Goal: Transaction & Acquisition: Book appointment/travel/reservation

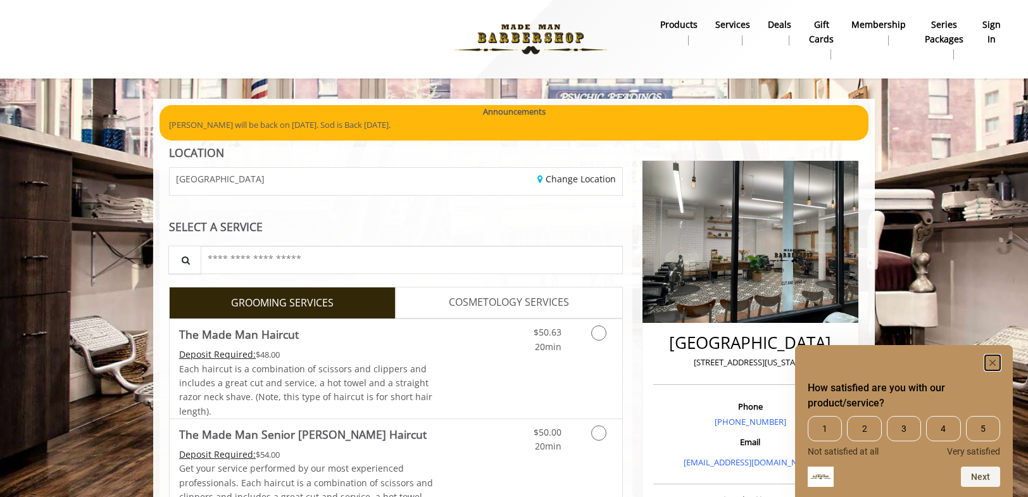
click at [993, 362] on icon "Hide survey" at bounding box center [993, 363] width 6 height 6
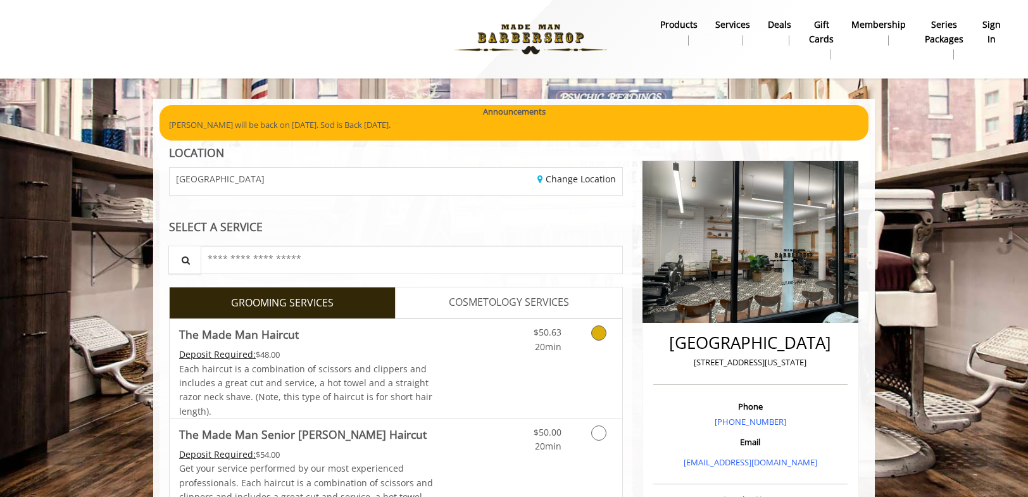
click at [600, 335] on icon "Grooming services" at bounding box center [598, 332] width 15 height 15
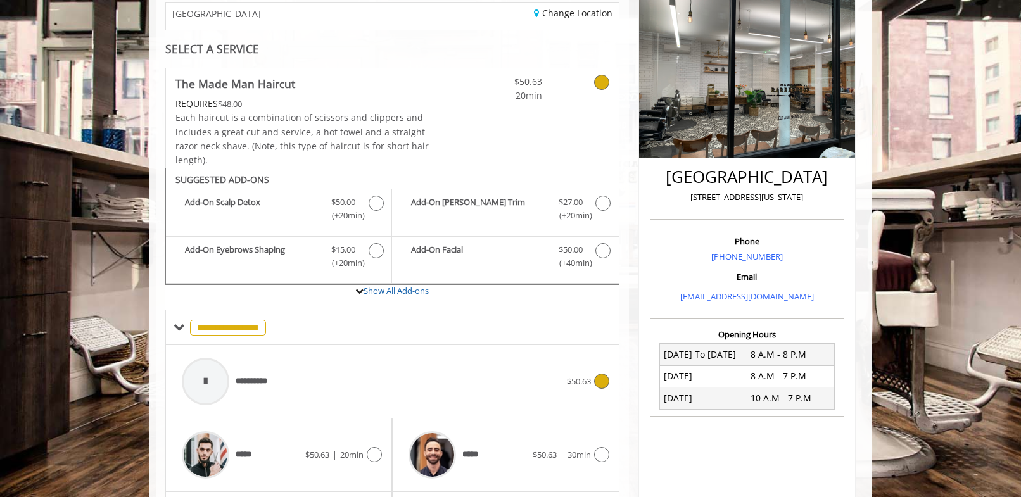
scroll to position [332, 0]
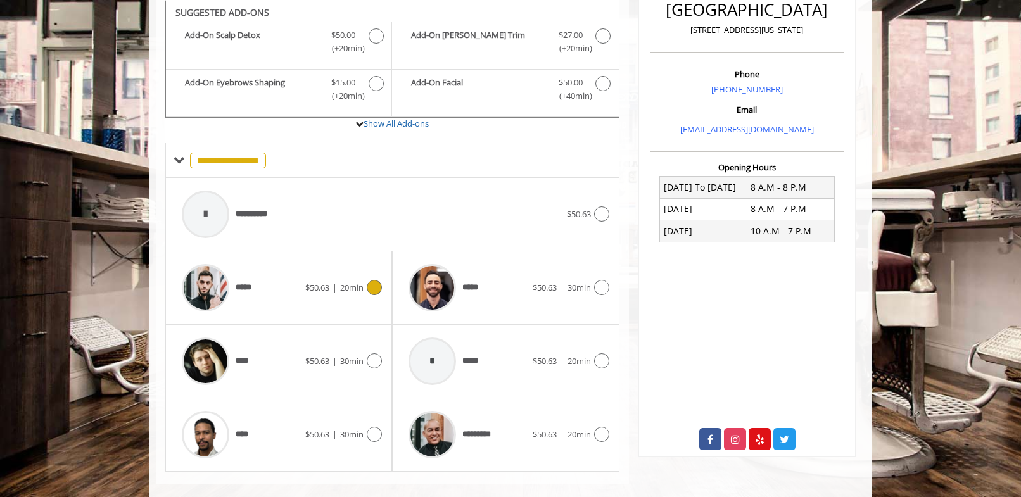
click at [374, 291] on icon at bounding box center [374, 287] width 15 height 15
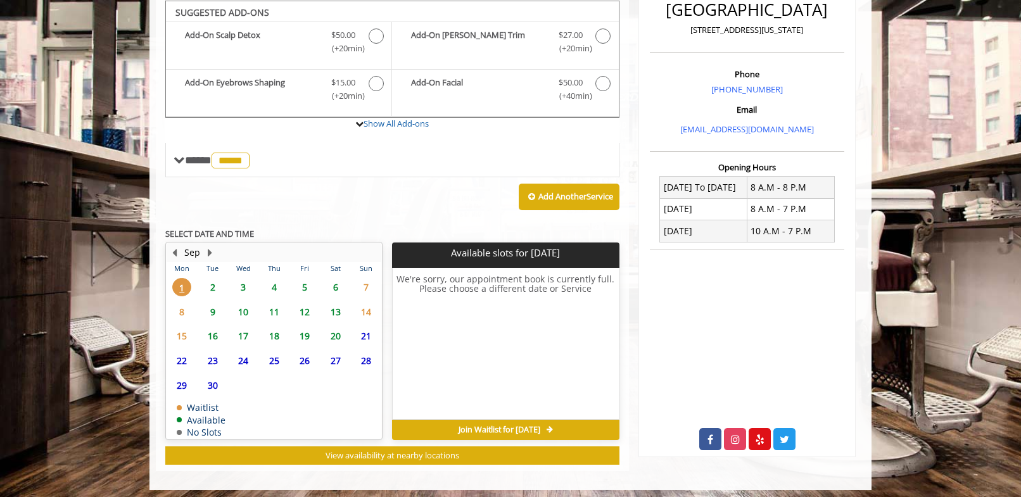
click at [211, 286] on span "2" at bounding box center [212, 287] width 19 height 18
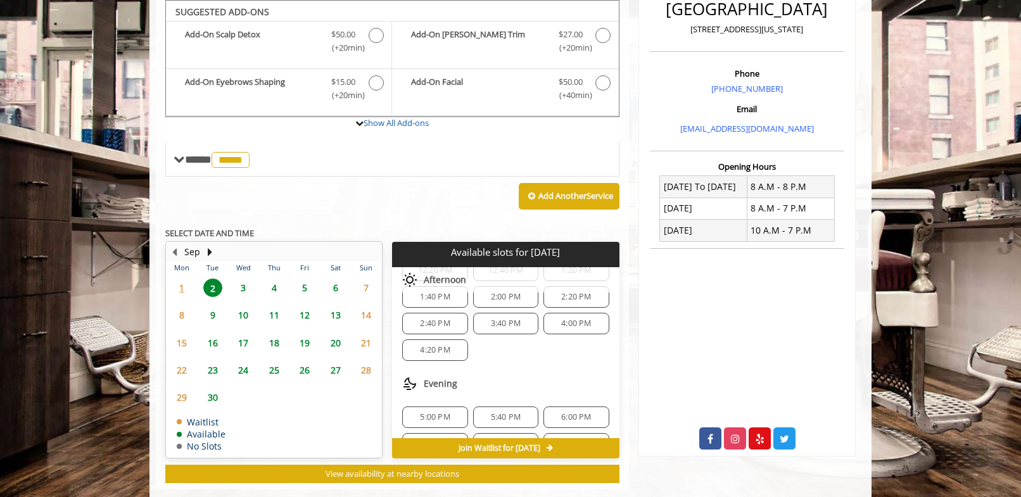
scroll to position [189, 0]
click at [441, 352] on span "4:20 PM" at bounding box center [435, 351] width 30 height 10
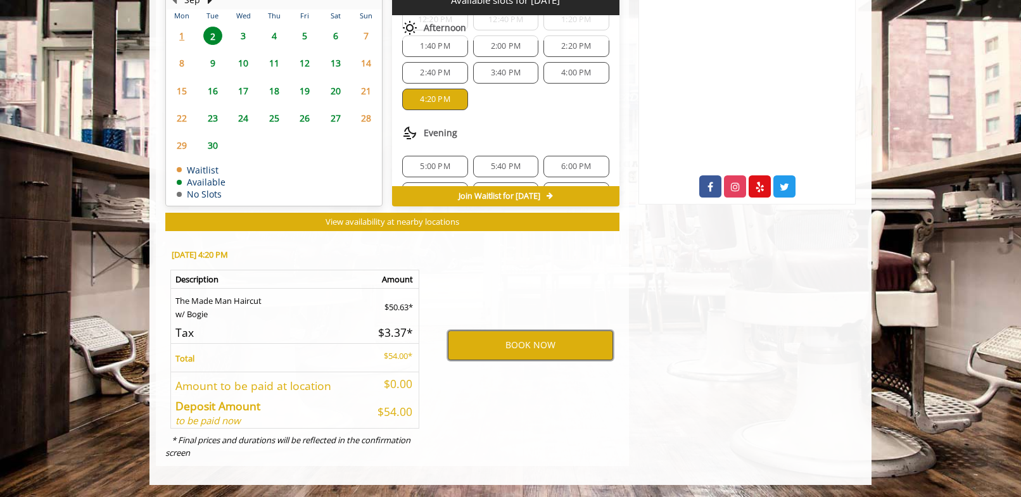
click at [524, 346] on button "BOOK NOW" at bounding box center [530, 344] width 165 height 29
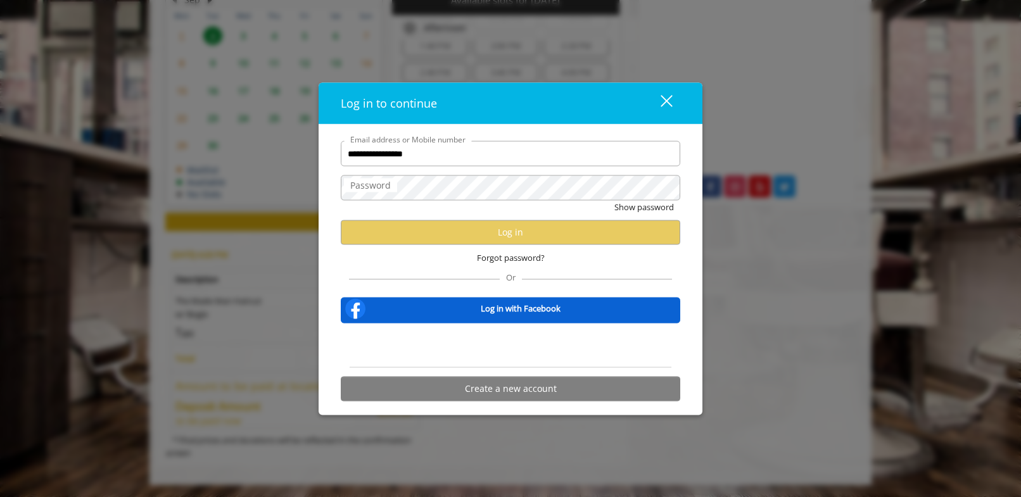
type input "**********"
click at [373, 187] on label "Password" at bounding box center [370, 186] width 53 height 14
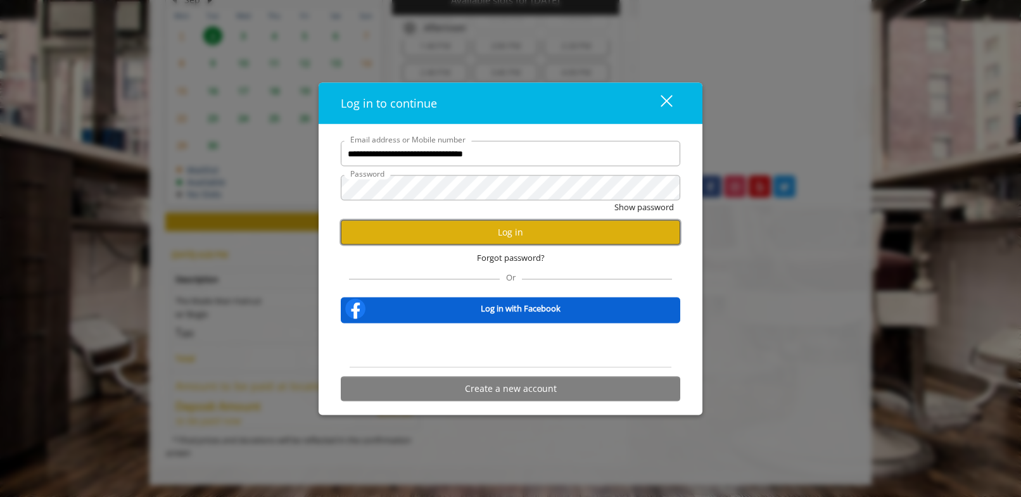
click at [443, 236] on button "Log in" at bounding box center [510, 232] width 339 height 25
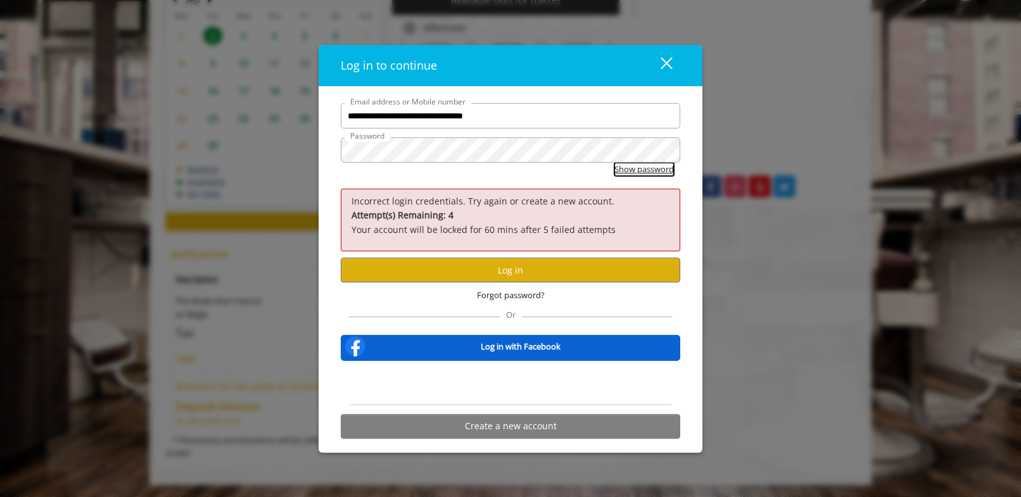
click at [639, 170] on button "Show password" at bounding box center [644, 169] width 60 height 13
click at [530, 271] on button "Log in" at bounding box center [510, 270] width 339 height 25
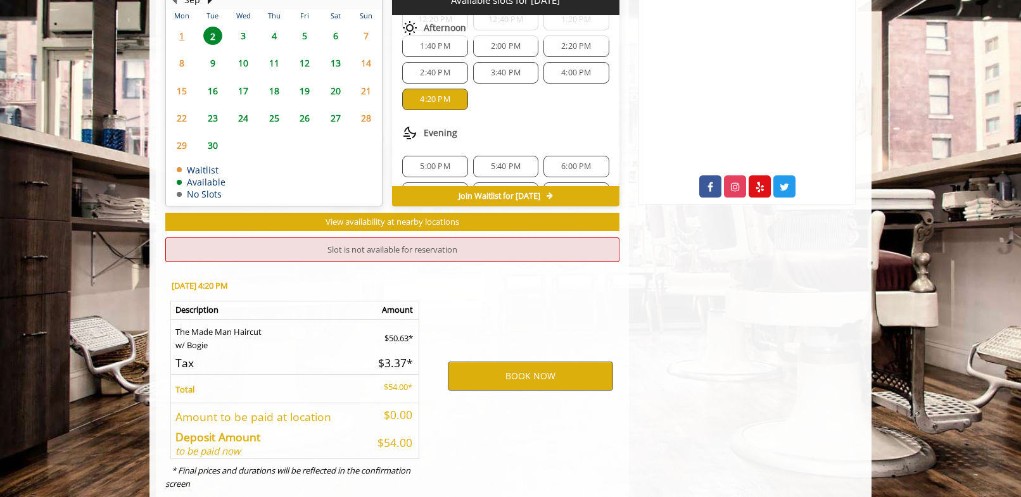
click at [445, 105] on div "4:20 PM" at bounding box center [434, 100] width 65 height 22
click at [536, 367] on button "BOOK NOW" at bounding box center [530, 375] width 165 height 29
click at [551, 73] on span "4:00 PM" at bounding box center [576, 73] width 54 height 10
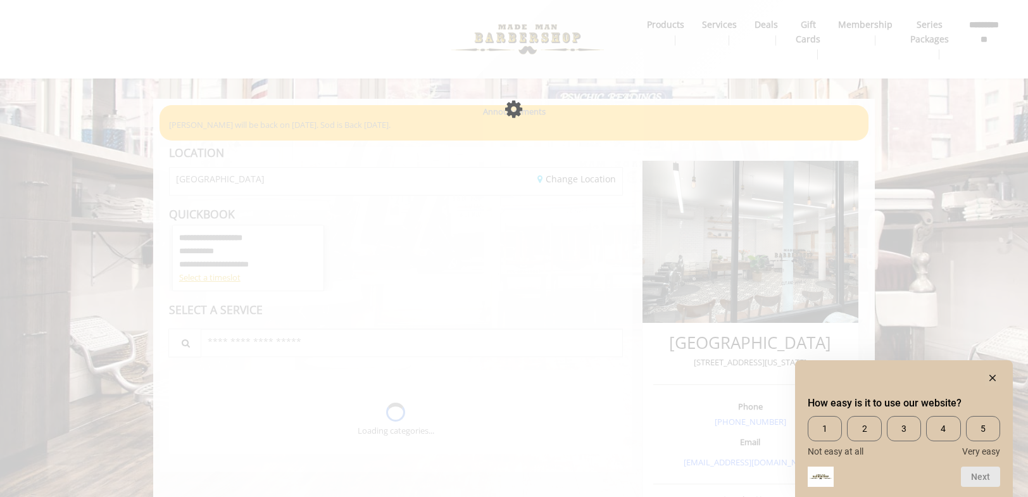
scroll to position [324, 0]
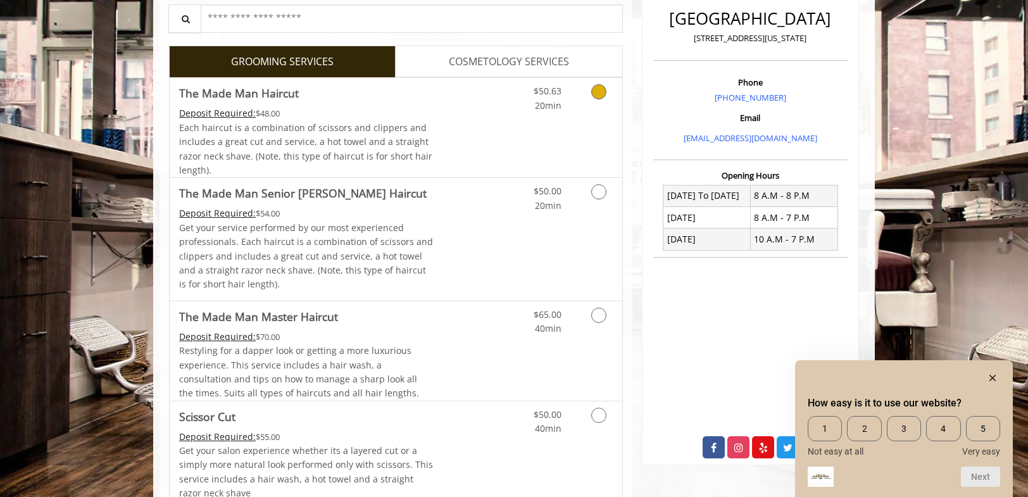
click at [601, 91] on icon "Grooming services" at bounding box center [598, 91] width 15 height 15
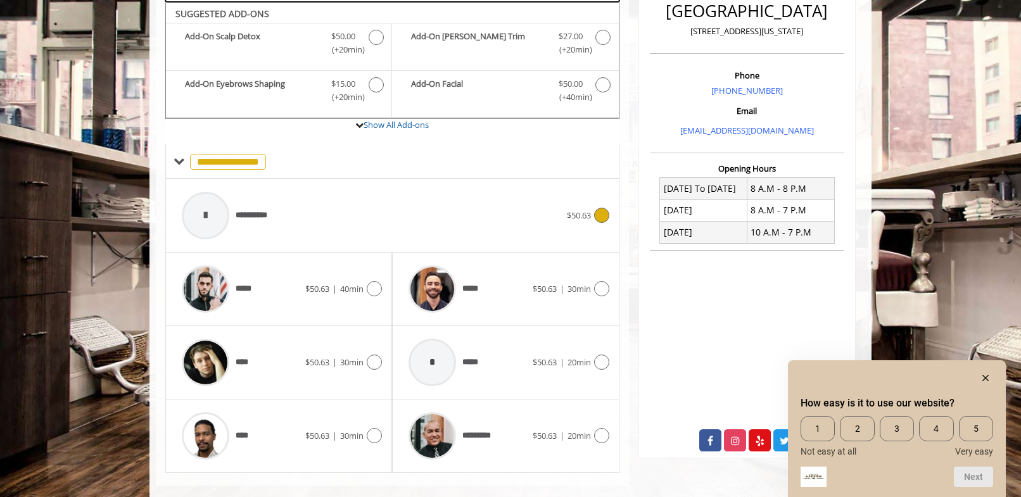
scroll to position [332, 0]
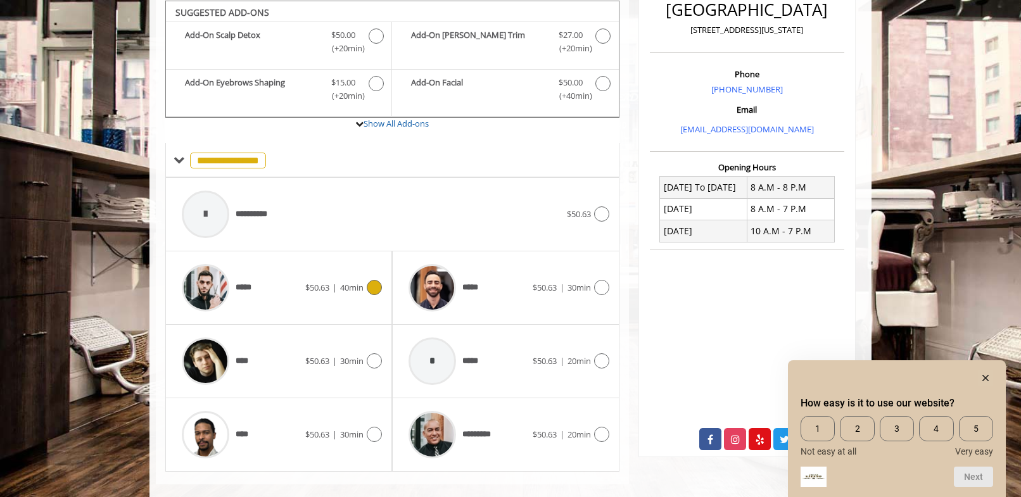
click at [372, 289] on icon at bounding box center [374, 287] width 15 height 15
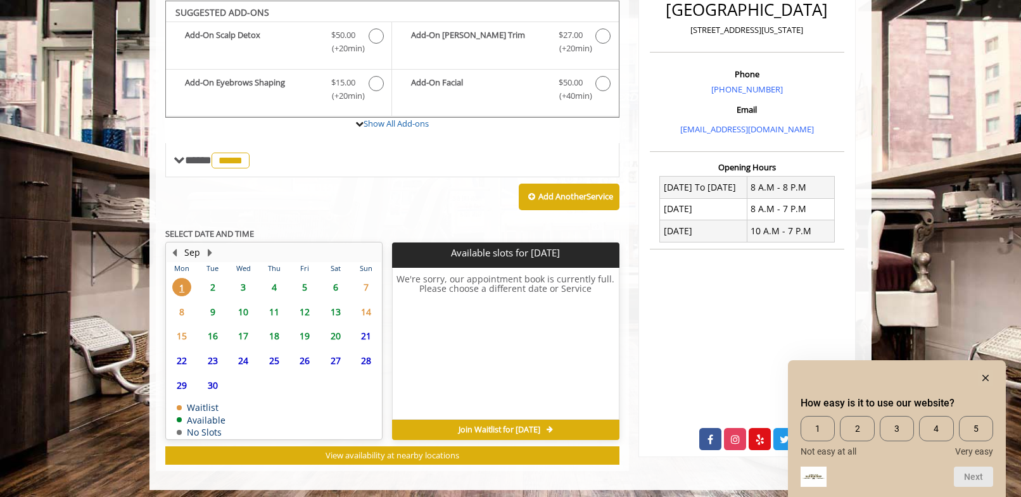
click at [211, 283] on span "2" at bounding box center [212, 287] width 19 height 18
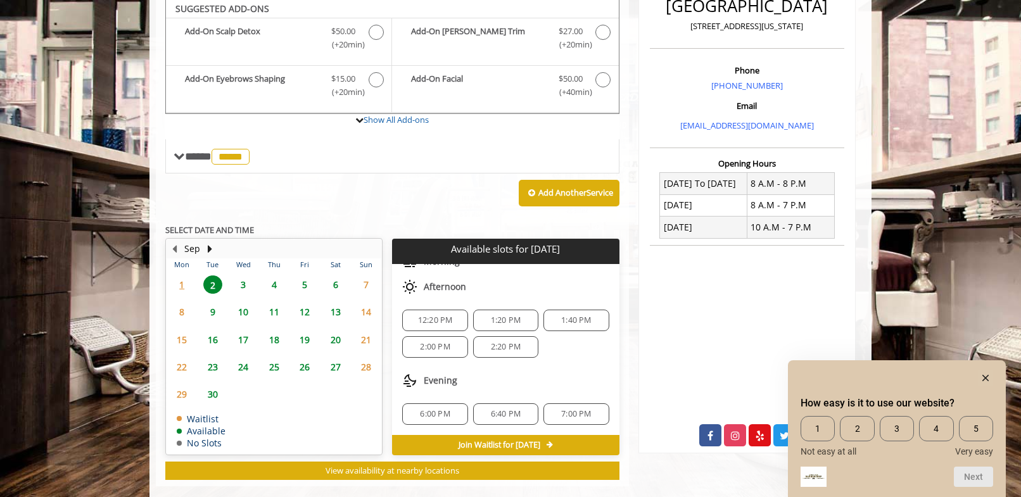
scroll to position [338, 0]
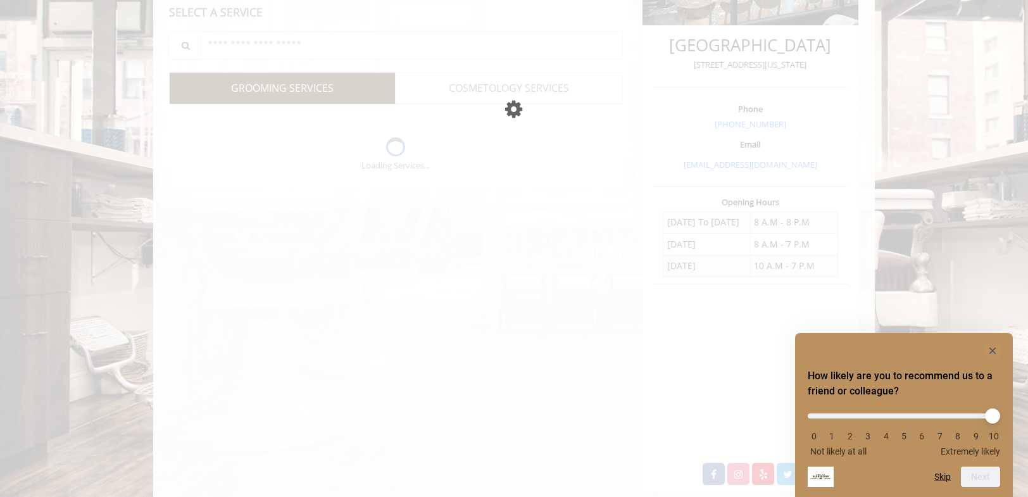
scroll to position [324, 0]
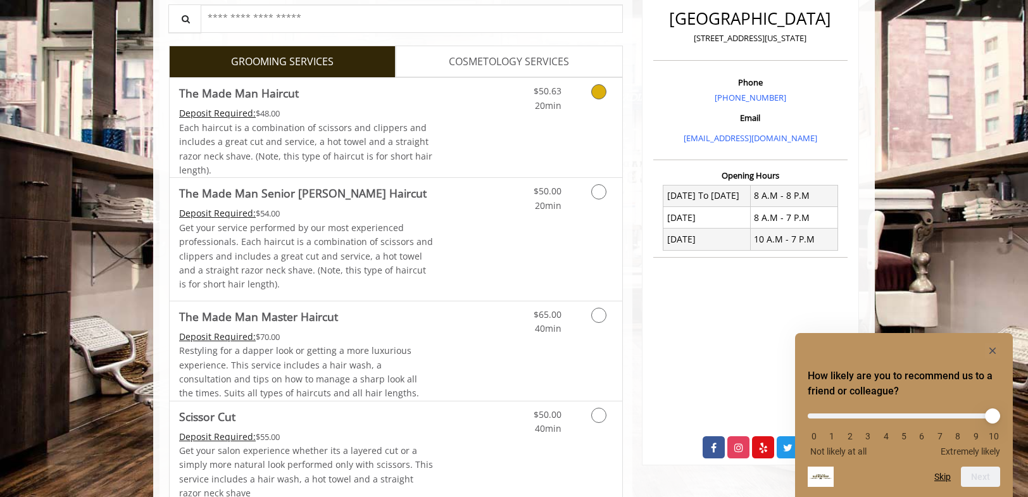
click at [598, 96] on icon "Grooming services" at bounding box center [598, 91] width 15 height 15
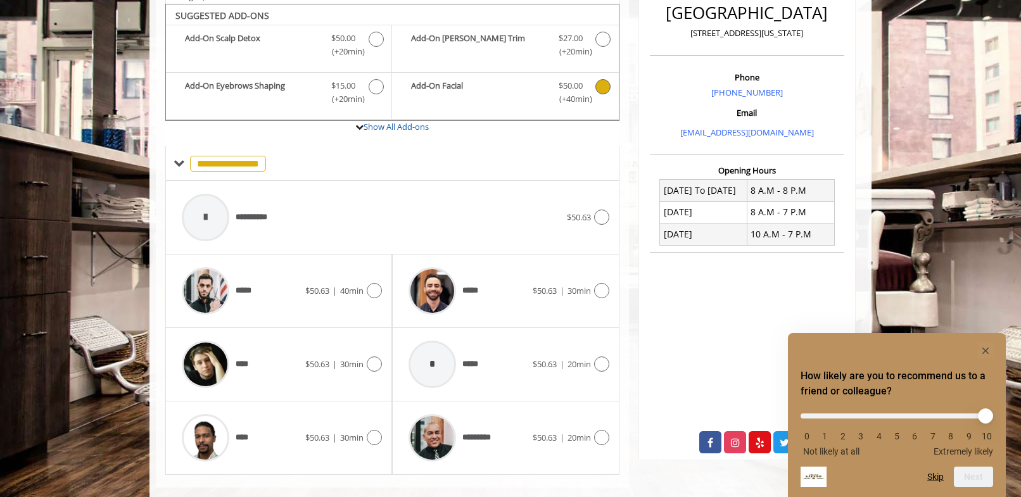
scroll to position [332, 0]
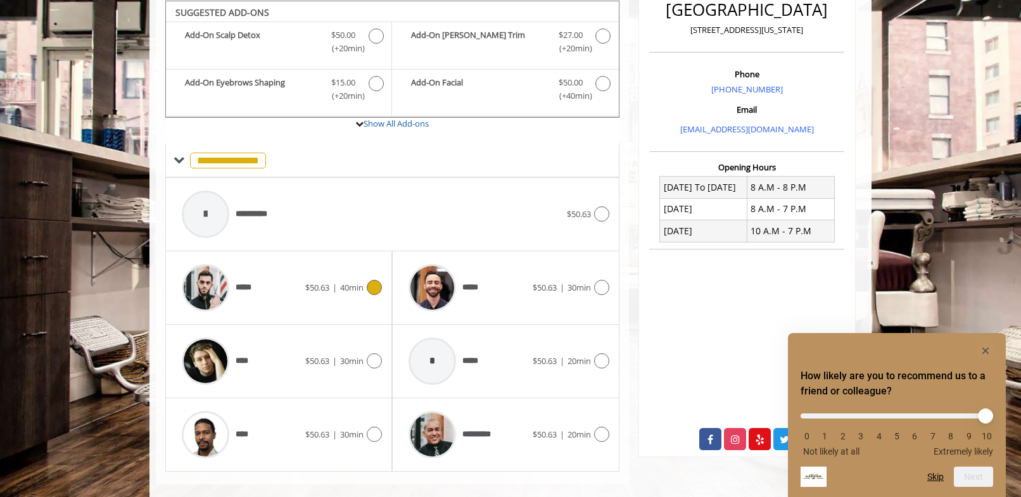
click at [370, 286] on icon at bounding box center [374, 287] width 15 height 15
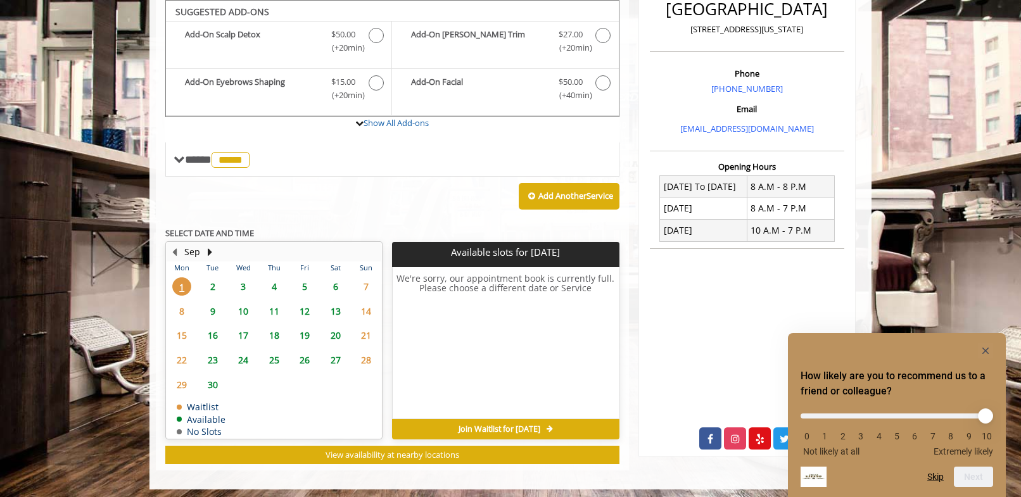
click at [212, 286] on span "2" at bounding box center [212, 286] width 19 height 18
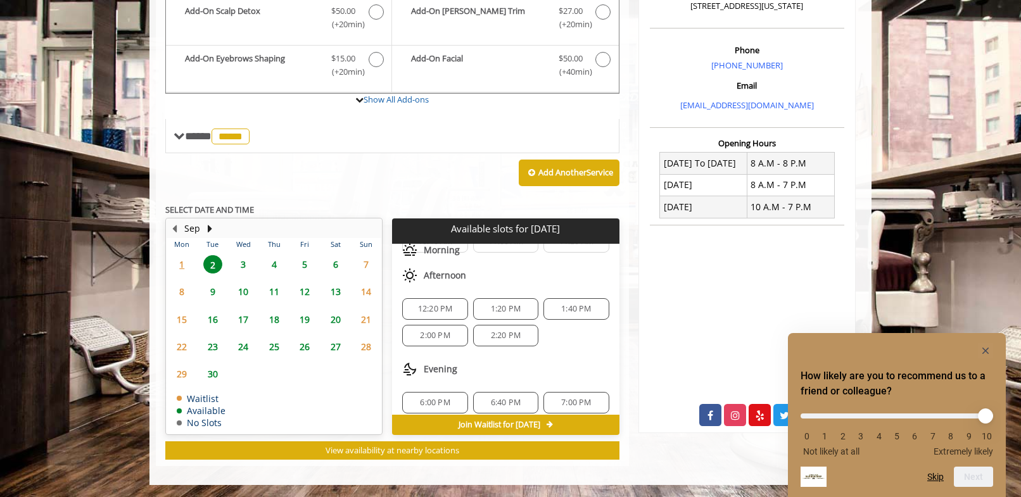
scroll to position [110, 0]
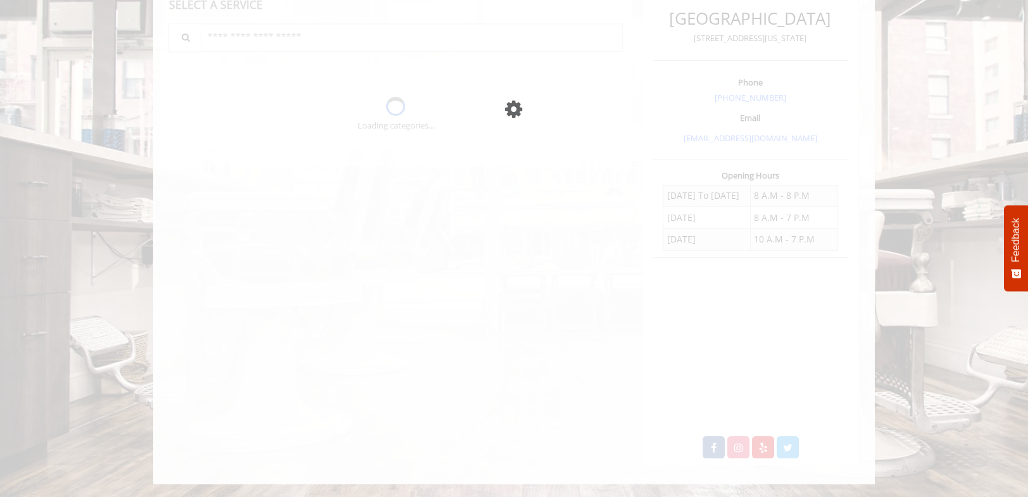
scroll to position [306, 0]
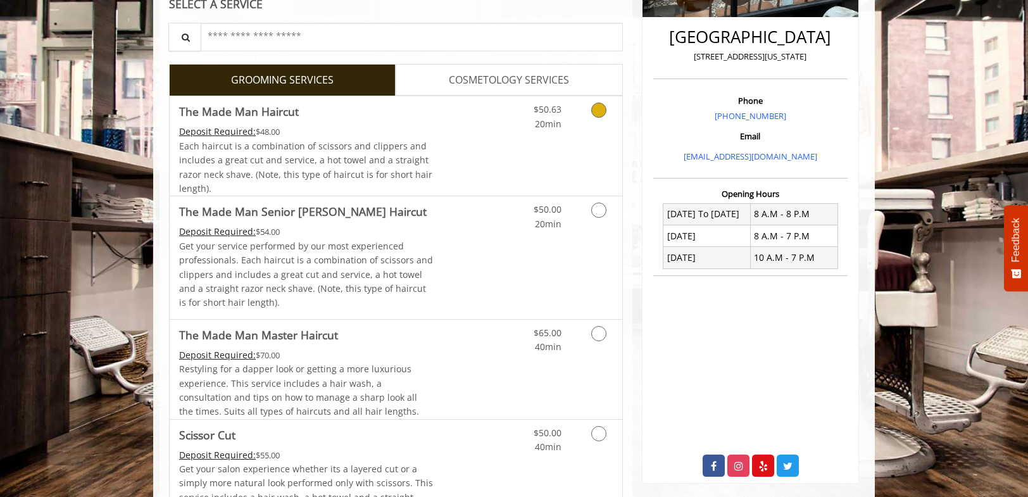
click at [597, 114] on icon "Grooming services" at bounding box center [598, 110] width 15 height 15
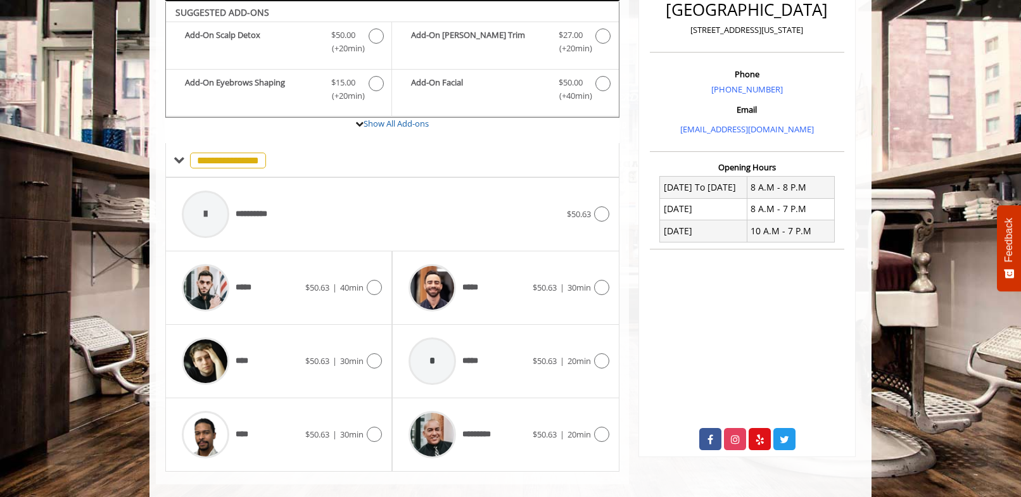
scroll to position [332, 0]
click at [376, 289] on icon at bounding box center [374, 287] width 15 height 15
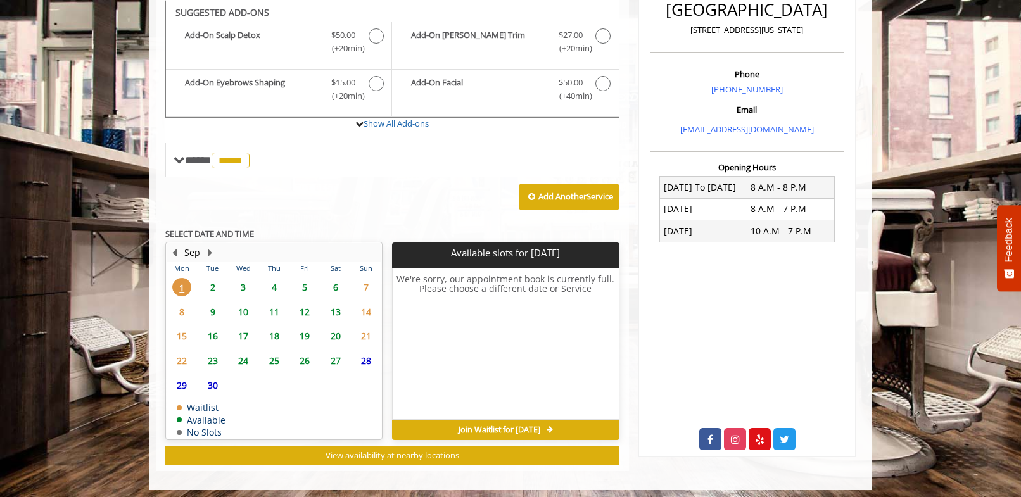
click at [211, 287] on span "2" at bounding box center [212, 287] width 19 height 18
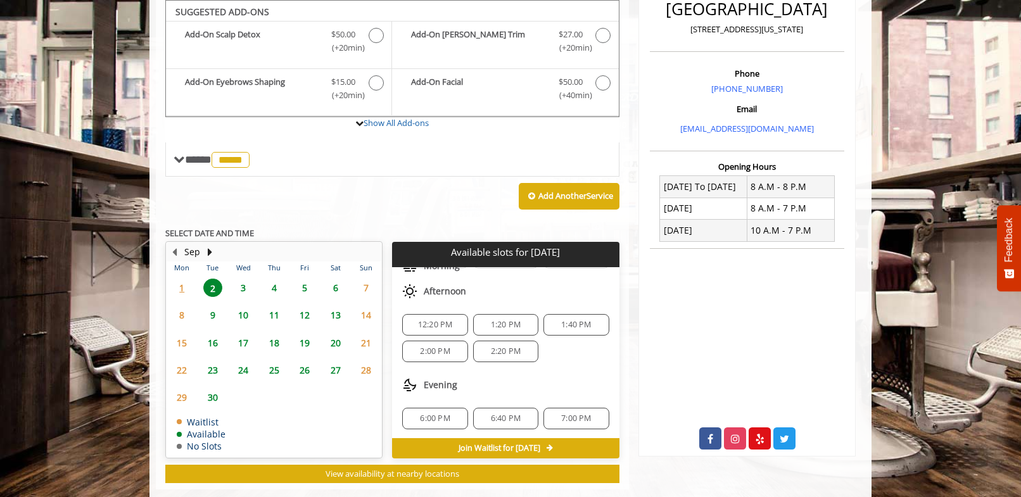
scroll to position [110, 0]
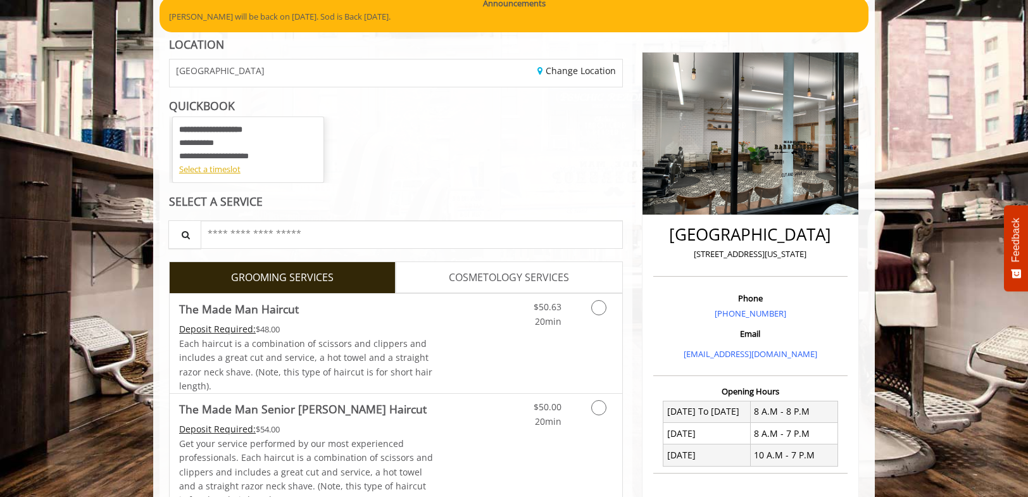
scroll to position [133, 0]
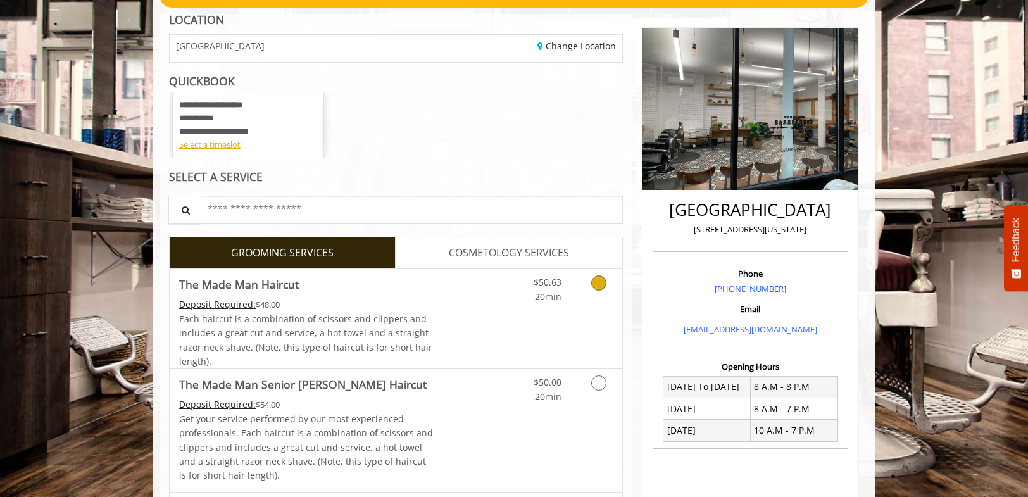
click at [597, 287] on icon "Grooming services" at bounding box center [598, 282] width 15 height 15
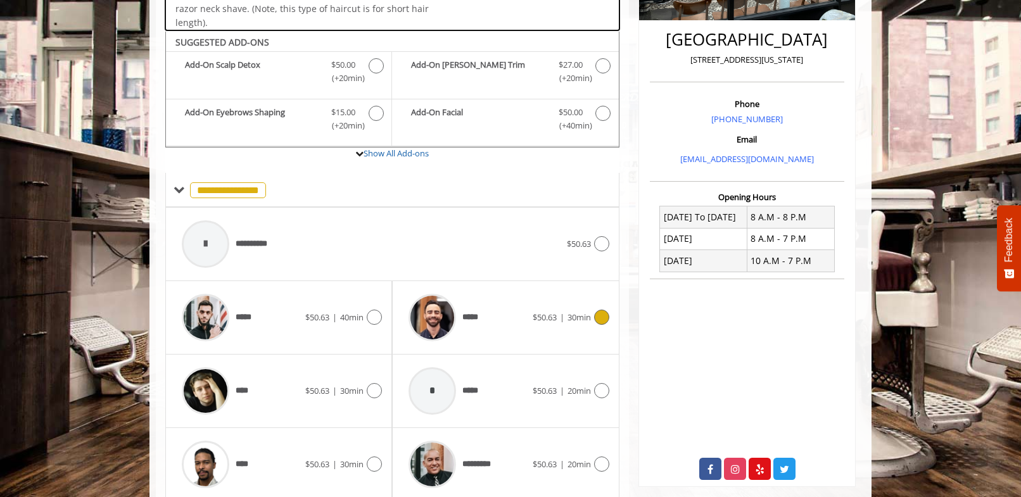
scroll to position [332, 0]
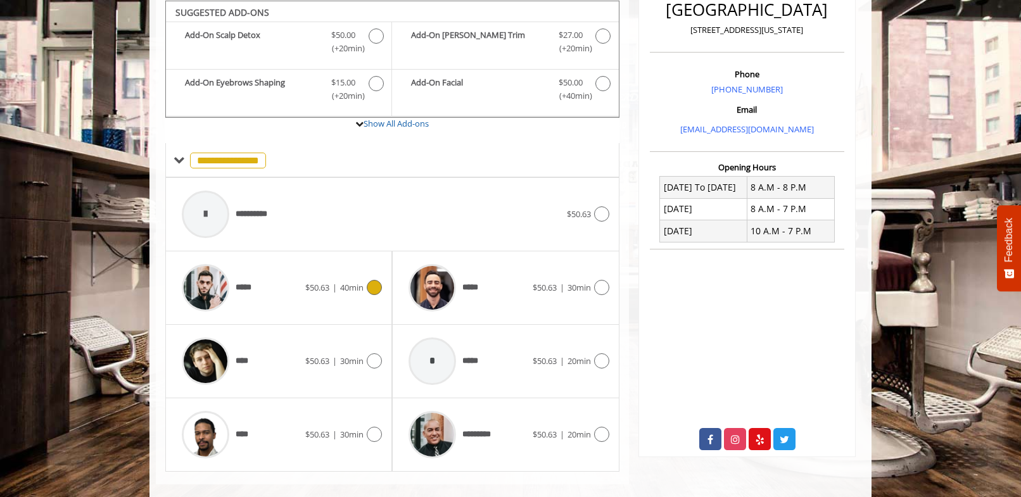
click at [378, 288] on icon at bounding box center [374, 287] width 15 height 15
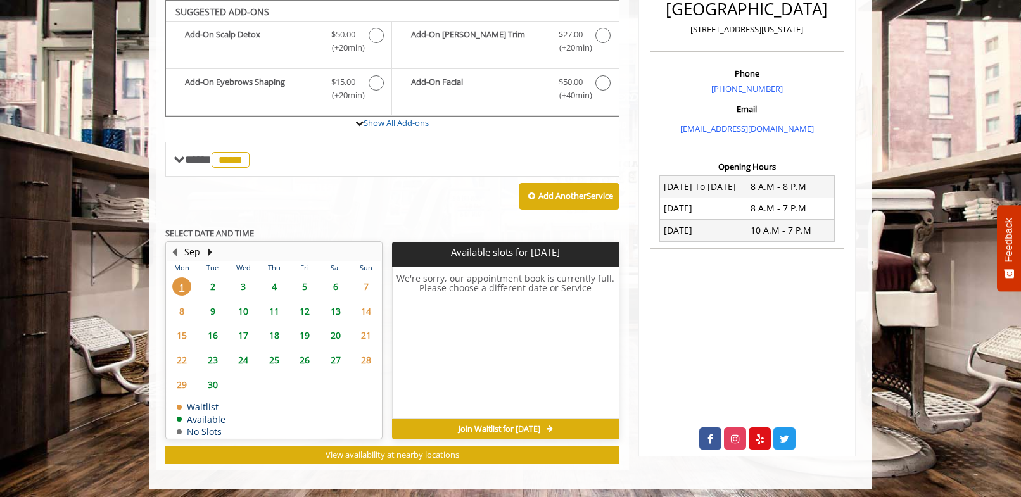
click at [211, 287] on span "2" at bounding box center [212, 286] width 19 height 18
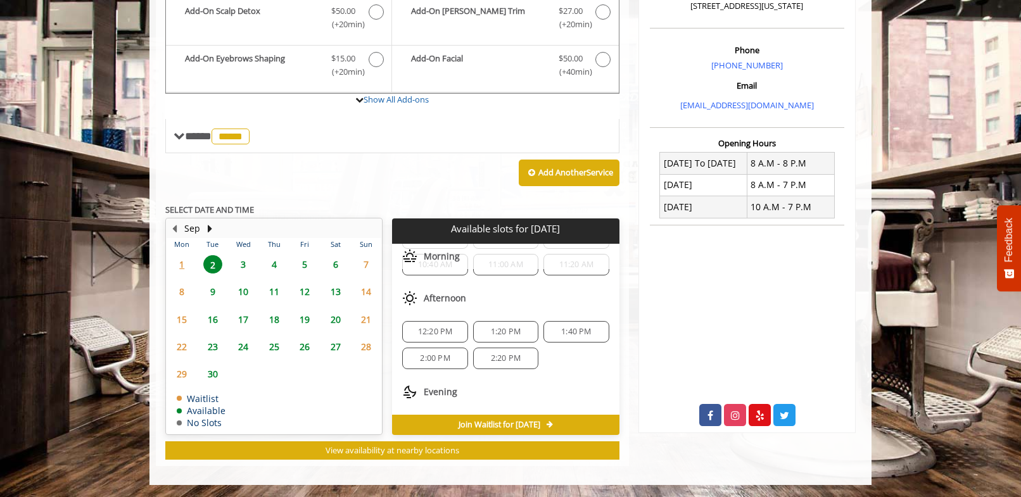
scroll to position [110, 0]
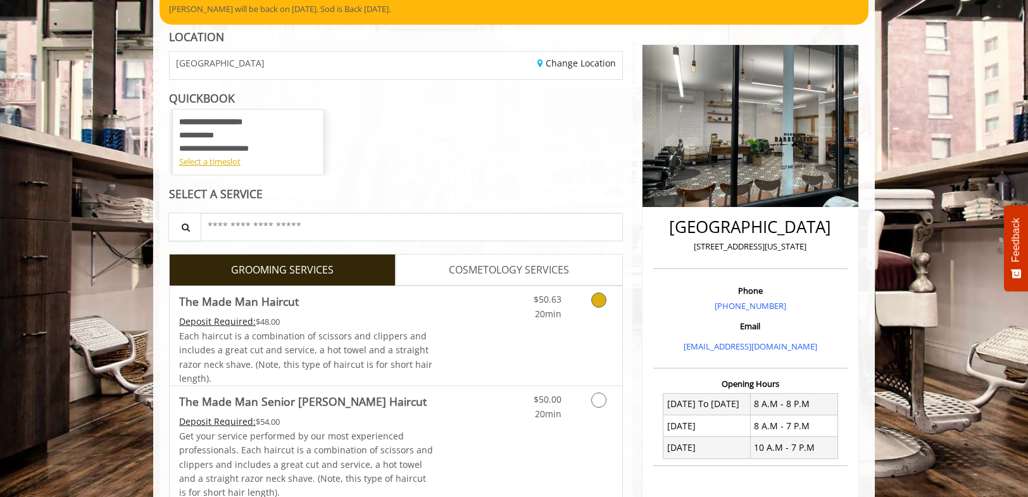
scroll to position [129, 0]
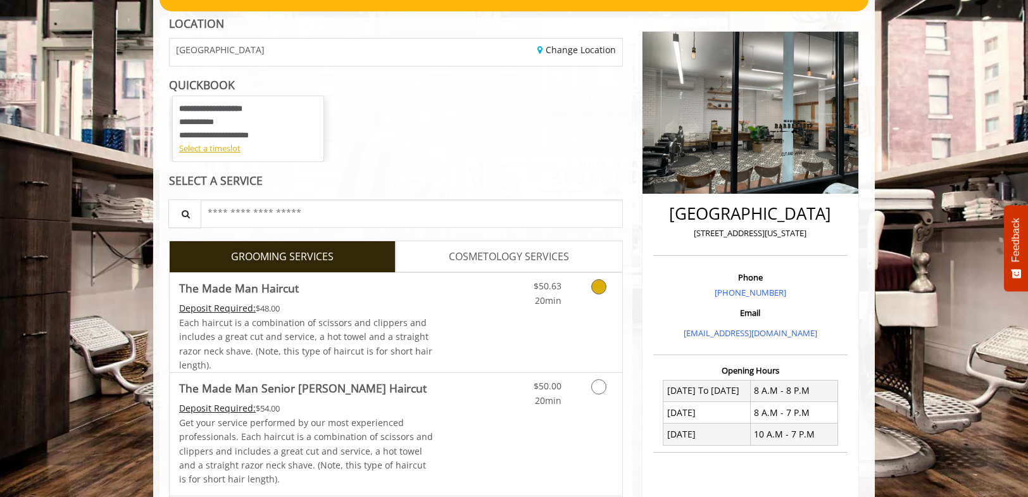
click at [601, 287] on icon "Grooming services" at bounding box center [598, 286] width 15 height 15
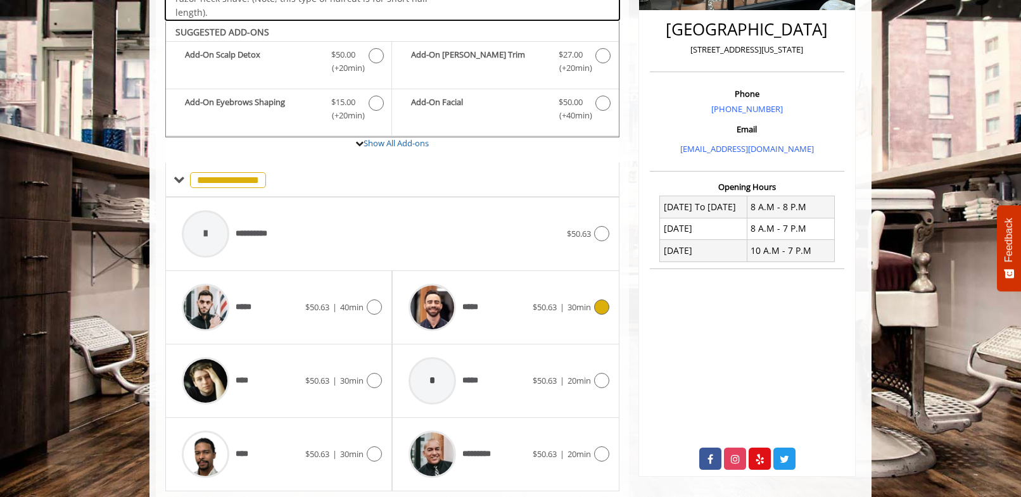
scroll to position [332, 0]
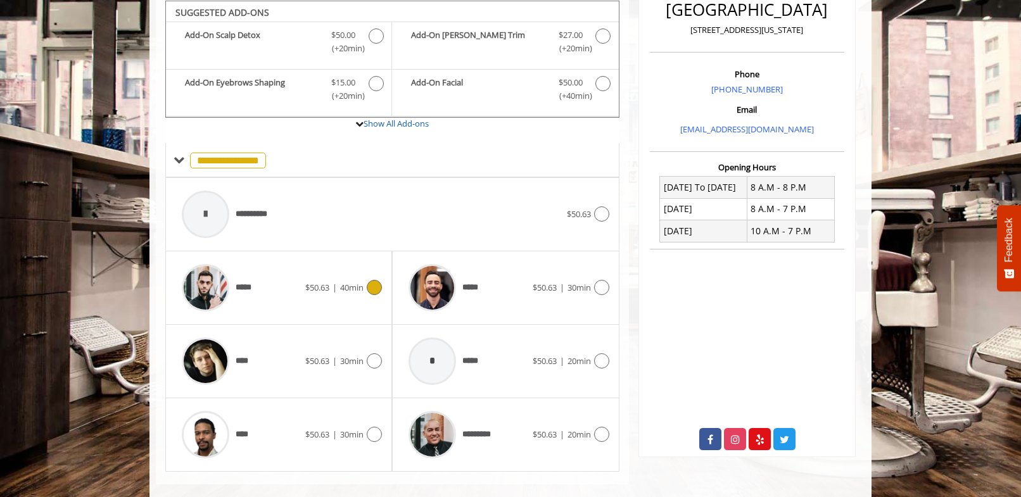
click at [373, 289] on icon at bounding box center [374, 287] width 15 height 15
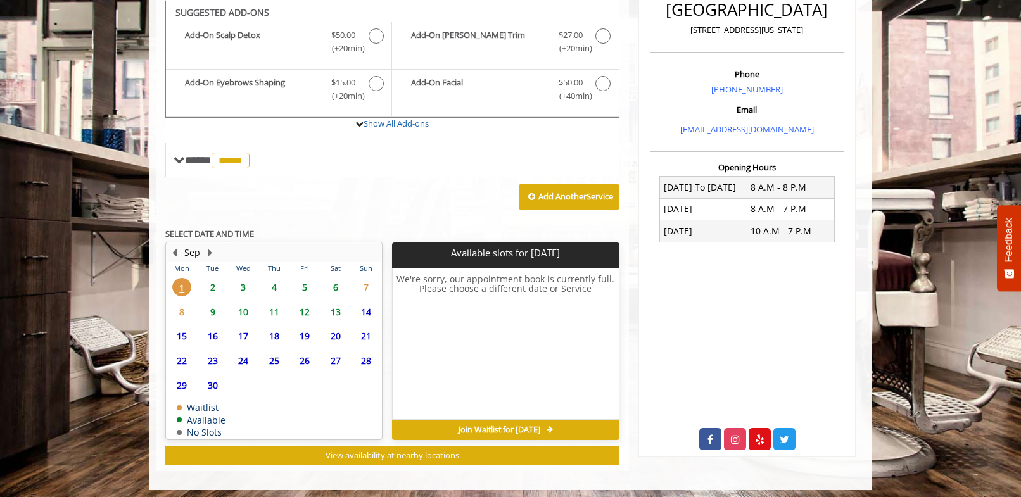
click at [212, 287] on span "2" at bounding box center [212, 287] width 19 height 18
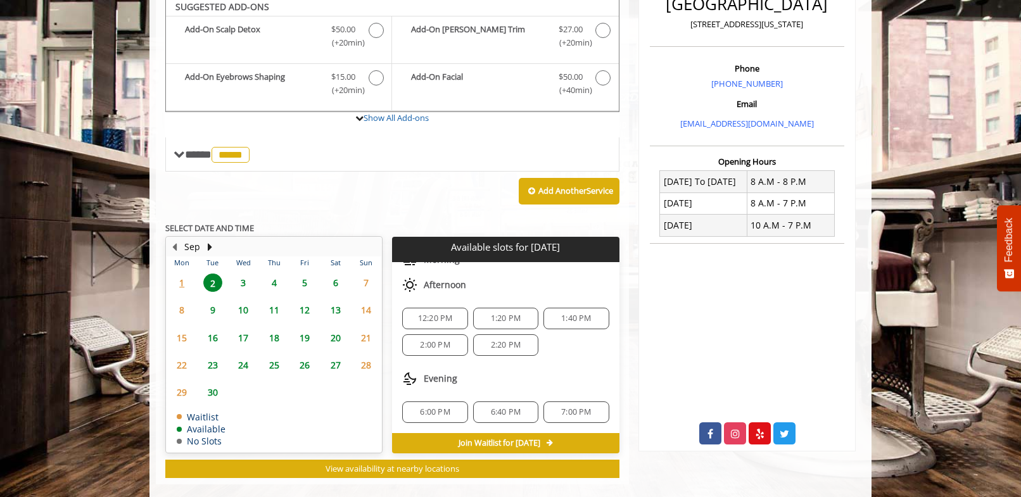
scroll to position [333, 0]
